Goal: Task Accomplishment & Management: Manage account settings

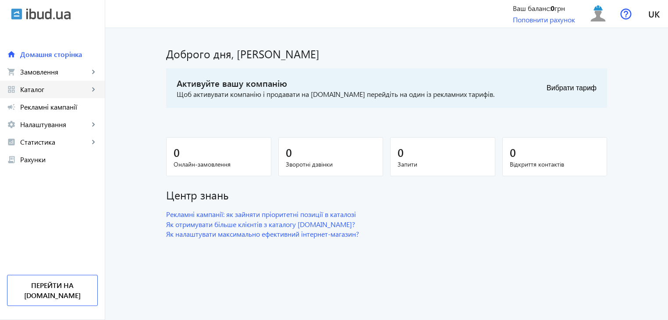
click at [40, 93] on span "Каталог" at bounding box center [54, 89] width 69 height 9
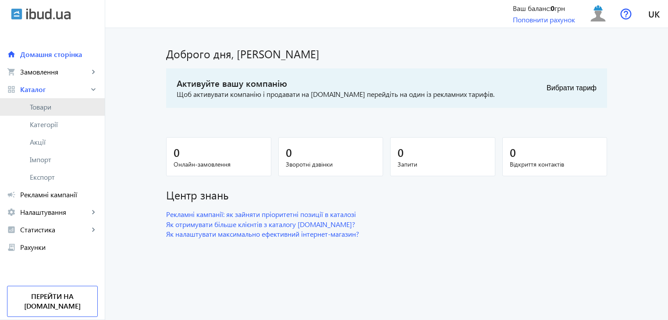
click at [44, 106] on span "Товари" at bounding box center [64, 107] width 68 height 9
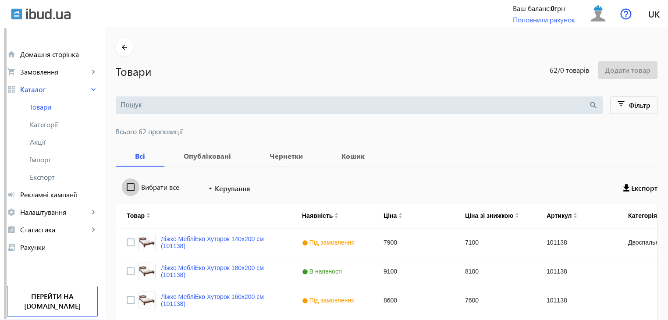
click at [124, 190] on input "Вибрати все" at bounding box center [131, 188] width 18 height 18
checkbox input "true"
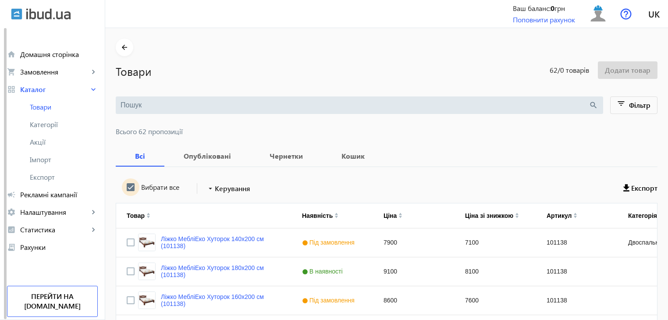
checkbox input "true"
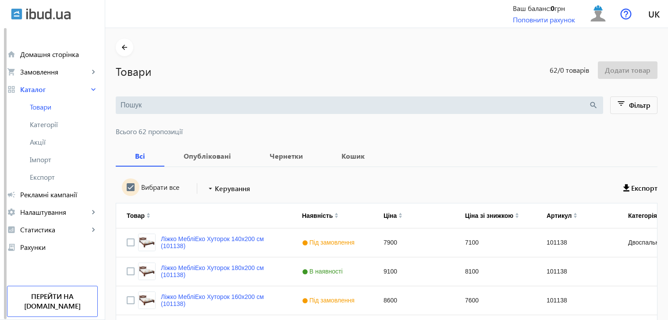
checkbox input "true"
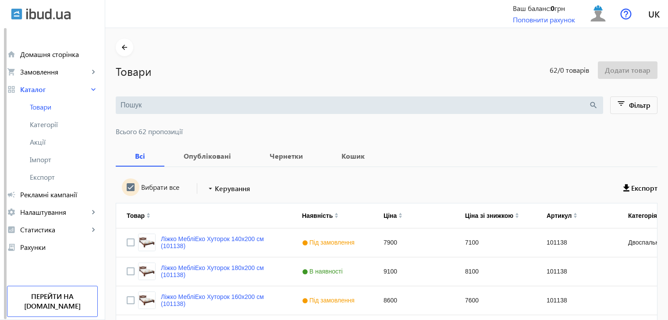
checkbox input "true"
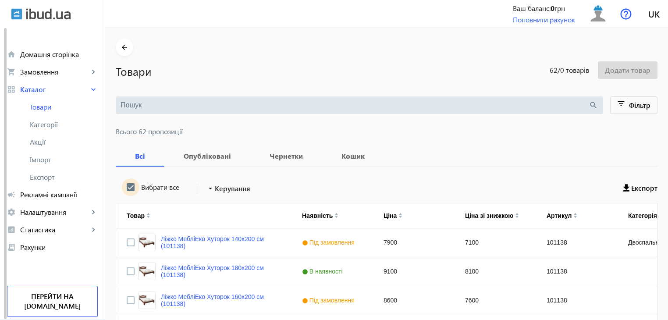
checkbox input "true"
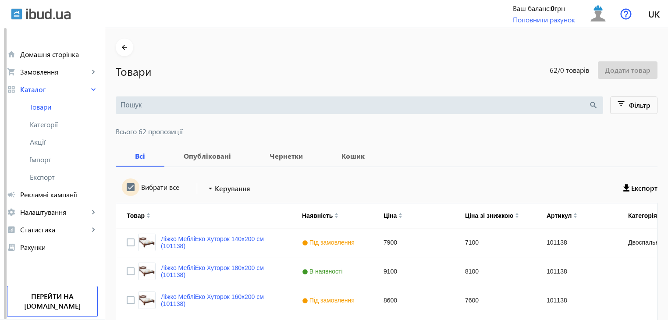
checkbox input "true"
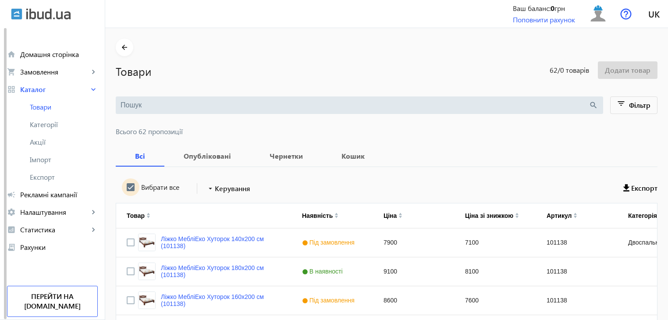
checkbox input "true"
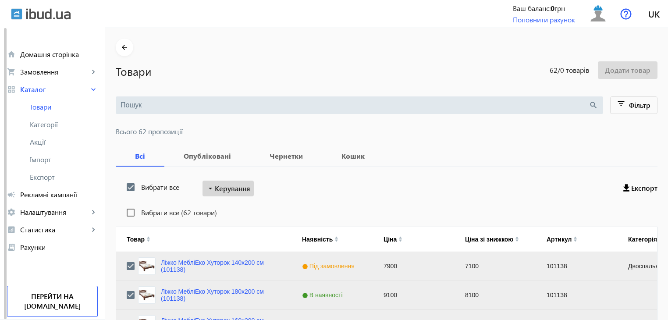
click at [223, 190] on span "Керування" at bounding box center [233, 188] width 36 height 11
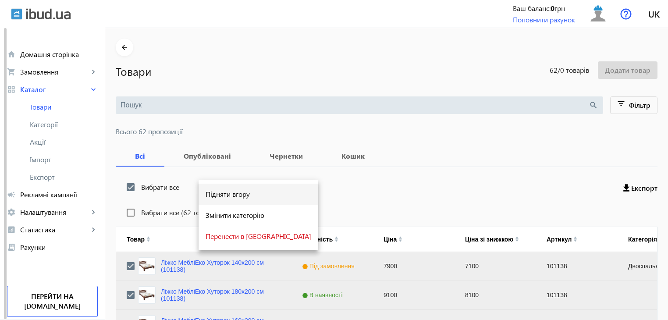
click at [220, 200] on button "Підняти вгору" at bounding box center [259, 194] width 120 height 21
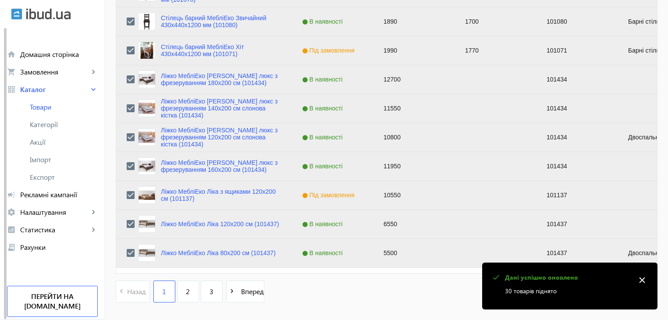
scroll to position [884, 0]
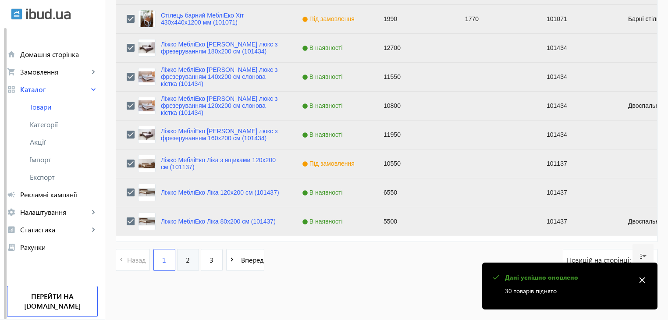
click at [185, 261] on link "2" at bounding box center [188, 260] width 22 height 22
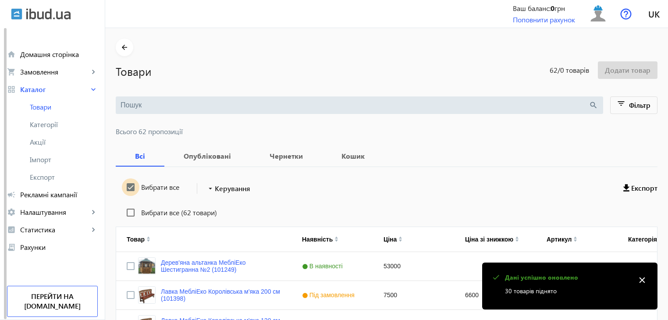
click at [125, 186] on input "Вибрати все" at bounding box center [131, 188] width 18 height 18
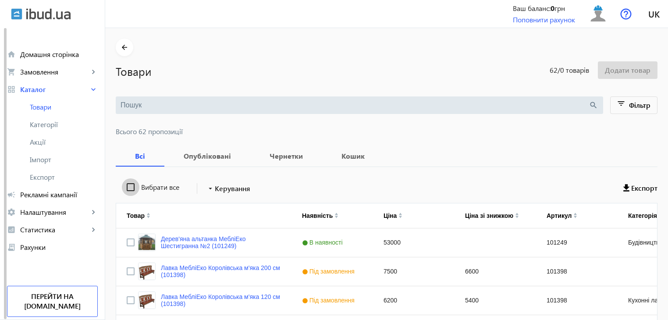
click at [125, 186] on input "Вибрати все" at bounding box center [131, 188] width 18 height 18
checkbox input "true"
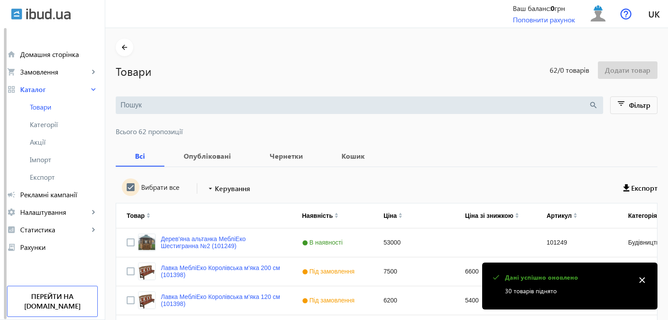
checkbox input "true"
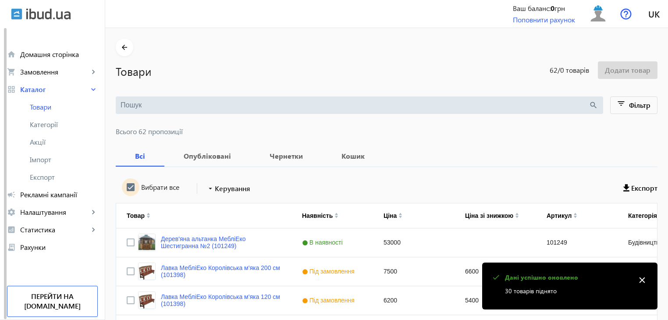
checkbox input "true"
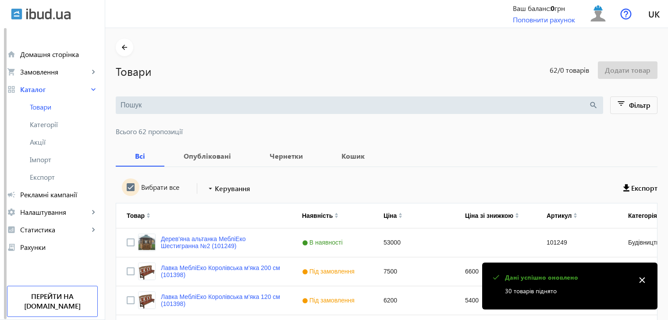
checkbox input "true"
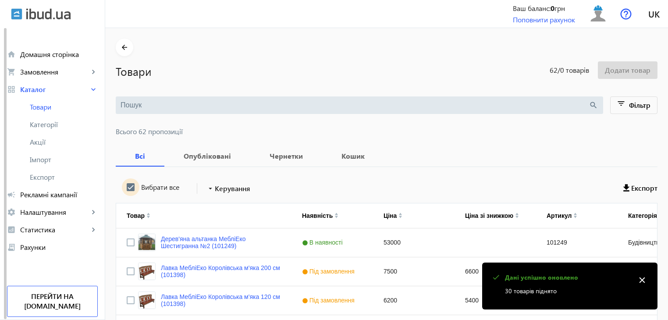
checkbox input "true"
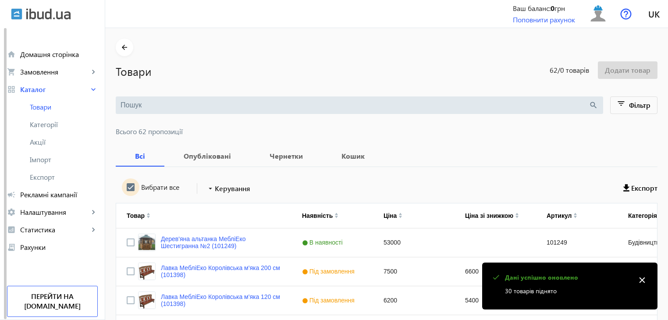
checkbox input "true"
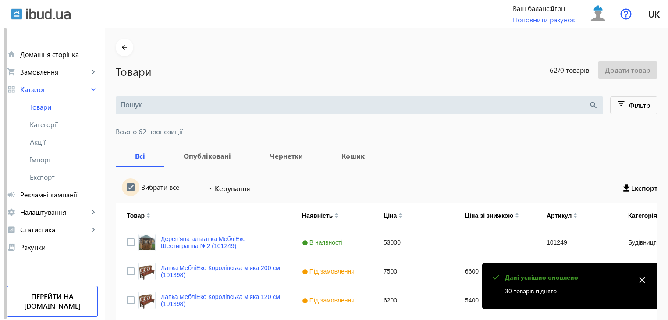
checkbox input "true"
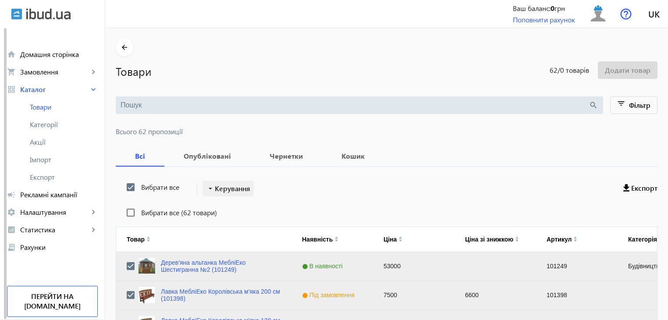
click at [221, 186] on span "Керування" at bounding box center [233, 188] width 36 height 11
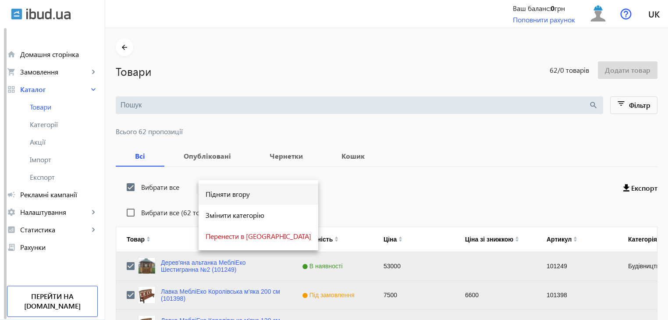
click at [220, 197] on span "Підняти вгору" at bounding box center [259, 194] width 106 height 7
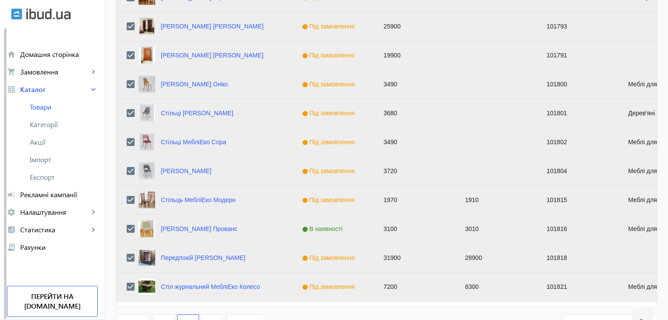
scroll to position [884, 0]
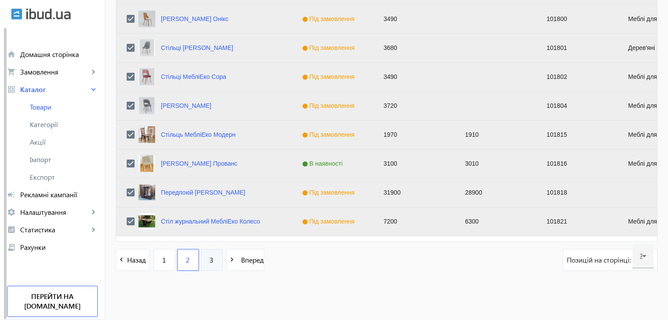
click at [202, 262] on link "3" at bounding box center [212, 260] width 22 height 22
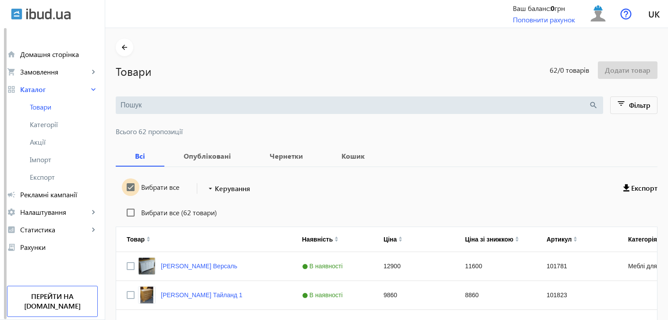
click at [127, 188] on input "Вибрати все" at bounding box center [131, 188] width 18 height 18
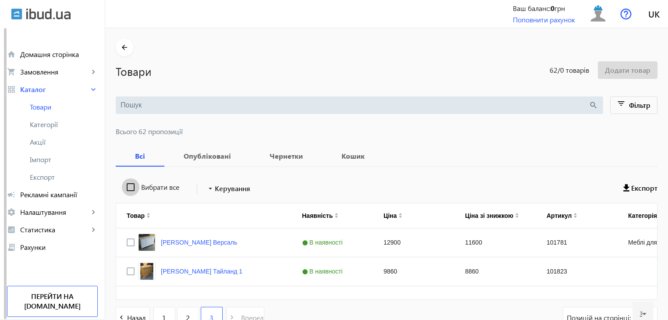
click at [127, 188] on input "Вибрати все" at bounding box center [131, 188] width 18 height 18
checkbox input "true"
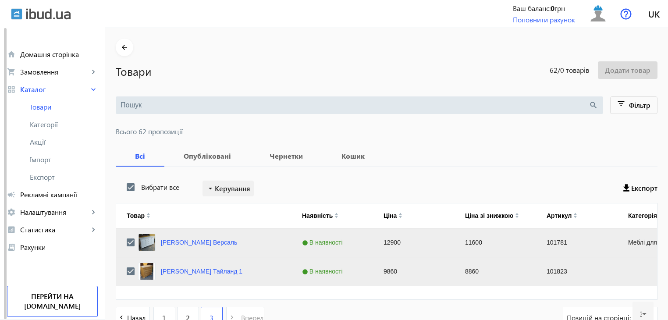
click at [217, 186] on span "Керування" at bounding box center [233, 188] width 36 height 11
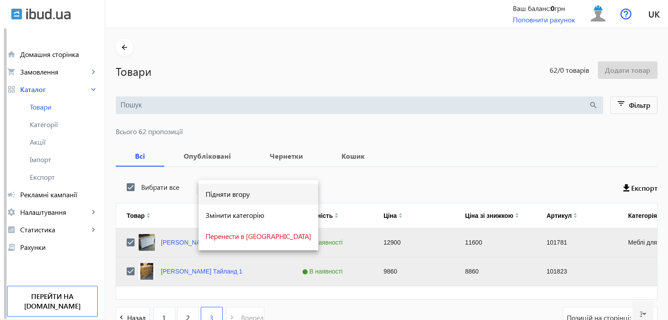
click at [222, 199] on button "Підняти вгору" at bounding box center [259, 194] width 120 height 21
